Goal: Use online tool/utility: Utilize a website feature to perform a specific function

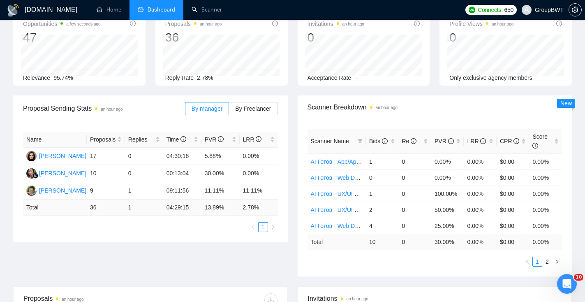
scroll to position [49, 0]
click at [264, 105] on label "By Freelancer" at bounding box center [253, 109] width 49 height 13
click at [229, 111] on input "By Freelancer" at bounding box center [229, 111] width 0 height 0
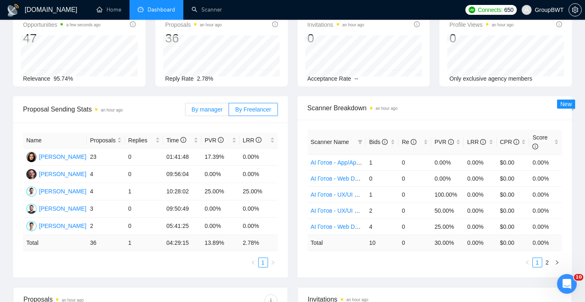
click at [214, 108] on span "By manager" at bounding box center [207, 109] width 31 height 7
click at [185, 111] on input "By manager" at bounding box center [185, 111] width 0 height 0
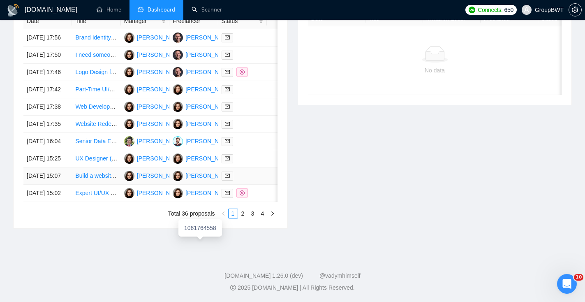
scroll to position [369, 0]
click at [245, 218] on link "2" at bounding box center [242, 213] width 9 height 9
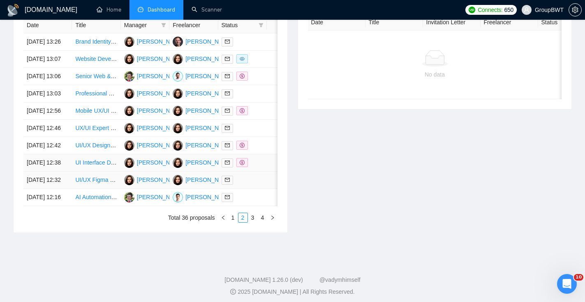
scroll to position [357, 0]
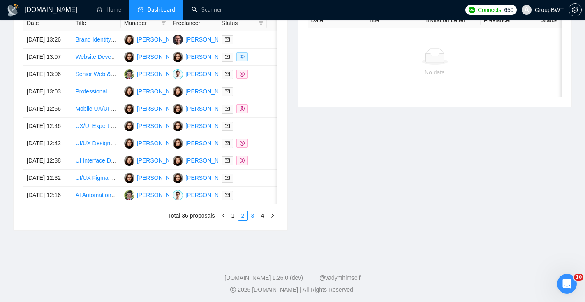
click at [253, 220] on link "3" at bounding box center [252, 215] width 9 height 9
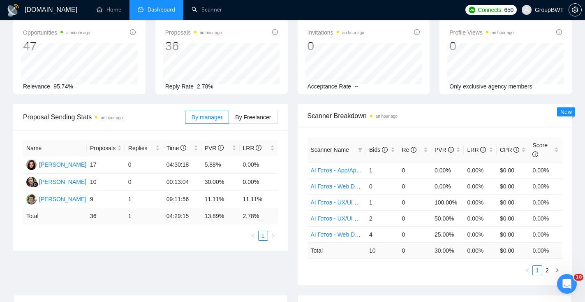
scroll to position [43, 0]
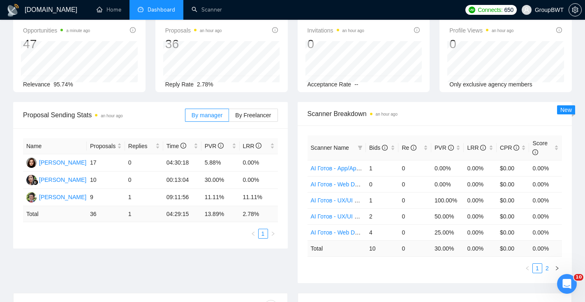
click at [545, 269] on link "2" at bounding box center [547, 267] width 9 height 9
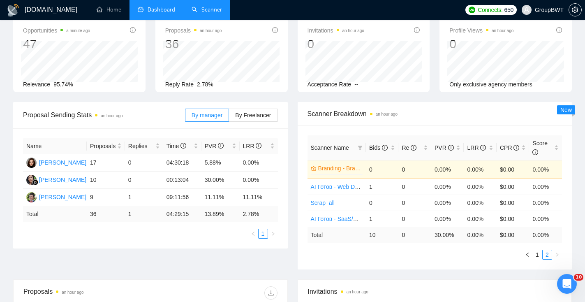
click at [214, 11] on link "Scanner" at bounding box center [207, 9] width 30 height 7
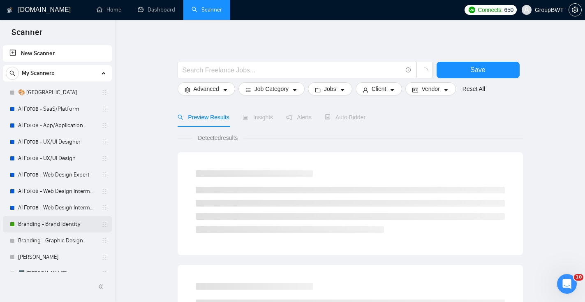
click at [55, 225] on link "Branding - Brand Identity" at bounding box center [57, 224] width 78 height 16
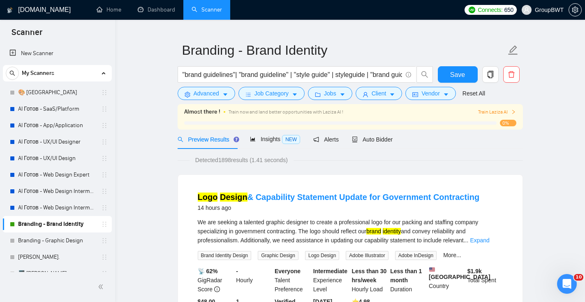
scroll to position [13, 0]
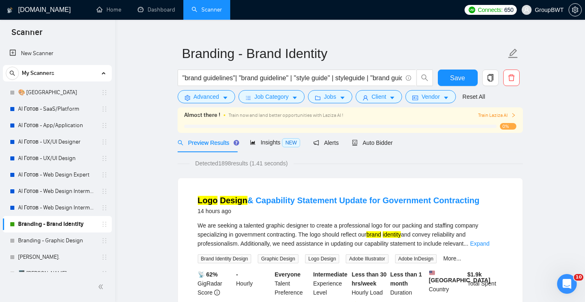
click at [485, 117] on span "Train Laziza AI" at bounding box center [497, 115] width 38 height 8
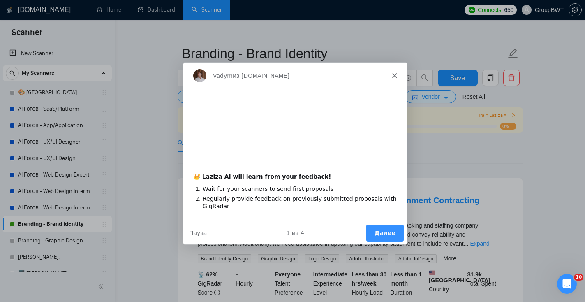
scroll to position [0, 0]
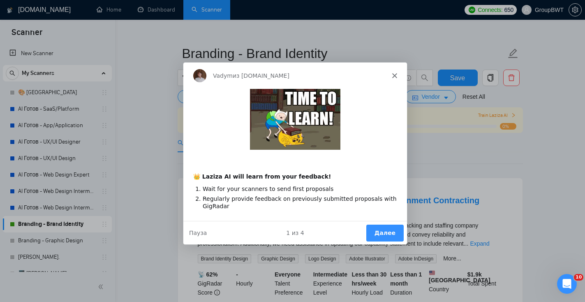
click at [394, 68] on div "Vadym из [DOMAIN_NAME]" at bounding box center [295, 75] width 224 height 26
click at [394, 65] on div "Vadym из [DOMAIN_NAME]" at bounding box center [295, 75] width 224 height 26
click at [394, 78] on div "Vadym из [DOMAIN_NAME]" at bounding box center [295, 75] width 224 height 26
click at [393, 74] on icon "Закрыть" at bounding box center [393, 74] width 5 height 5
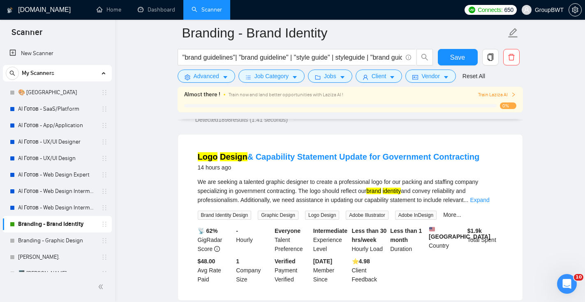
scroll to position [64, 0]
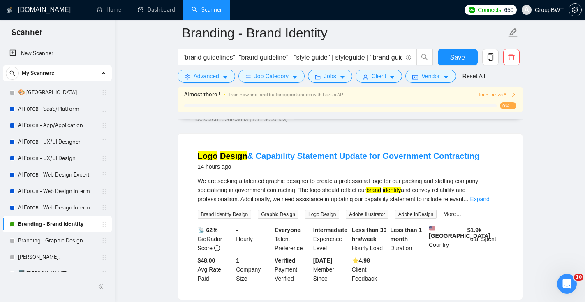
click at [489, 197] on link "Expand" at bounding box center [479, 199] width 19 height 7
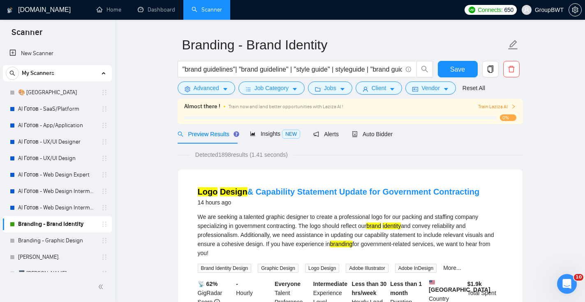
scroll to position [0, 0]
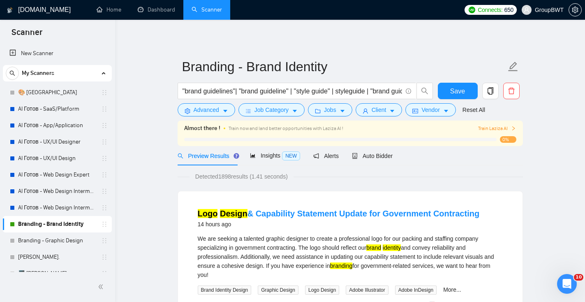
click at [49, 11] on h1 "[DOMAIN_NAME]" at bounding box center [44, 10] width 53 height 20
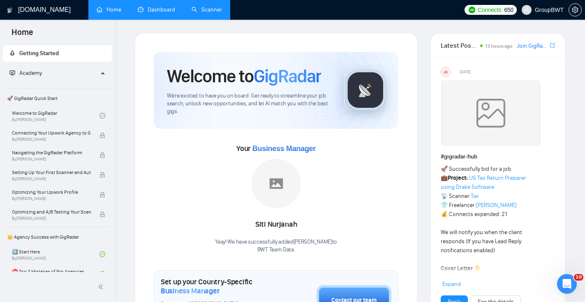
click at [161, 13] on link "Dashboard" at bounding box center [156, 9] width 37 height 7
